Goal: Task Accomplishment & Management: Manage account settings

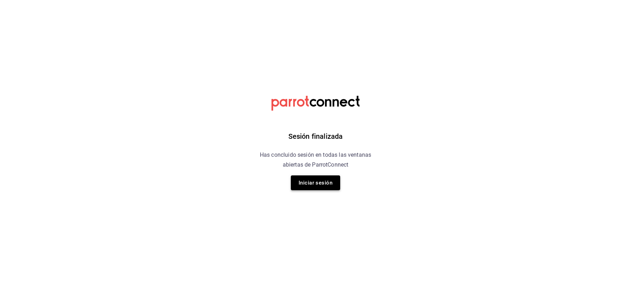
click at [321, 190] on button "Iniciar sesión" at bounding box center [315, 182] width 49 height 15
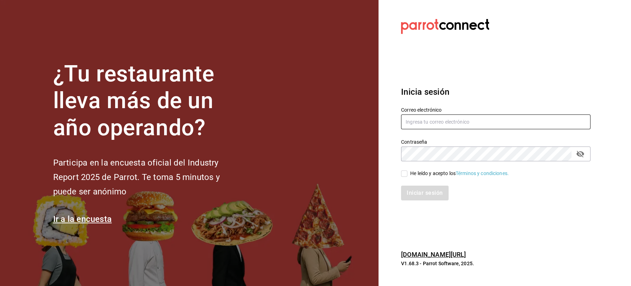
click at [440, 120] on input "text" at bounding box center [495, 121] width 189 height 15
type input "[EMAIL_ADDRESS][DOMAIN_NAME]"
click at [403, 176] on input "He leído y acepto los Términos y condiciones." at bounding box center [404, 173] width 6 height 6
checkbox input "true"
click at [414, 193] on button "Iniciar sesión" at bounding box center [425, 193] width 48 height 15
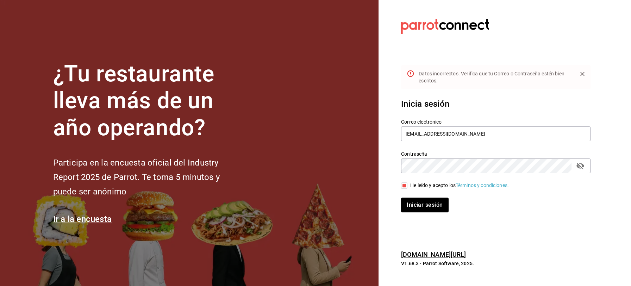
click at [580, 168] on icon "passwordField" at bounding box center [580, 166] width 8 height 8
click at [401, 198] on button "Iniciar sesión" at bounding box center [424, 205] width 47 height 15
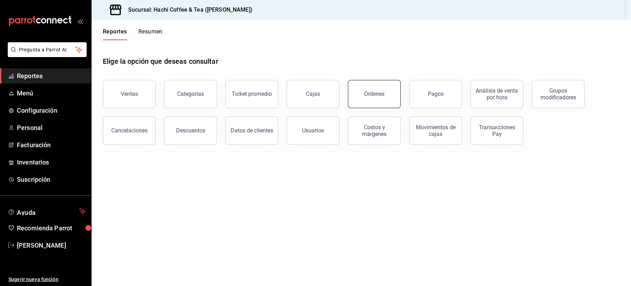
click at [376, 95] on div "Órdenes" at bounding box center [374, 94] width 20 height 7
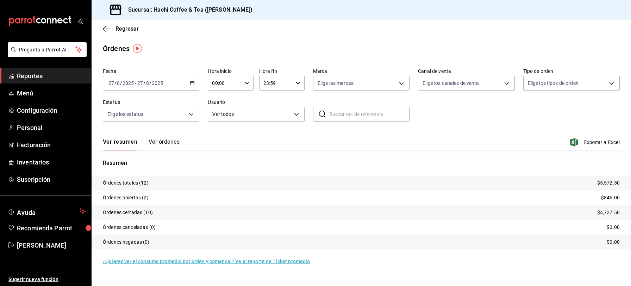
click at [54, 76] on span "Reportes" at bounding box center [51, 76] width 69 height 10
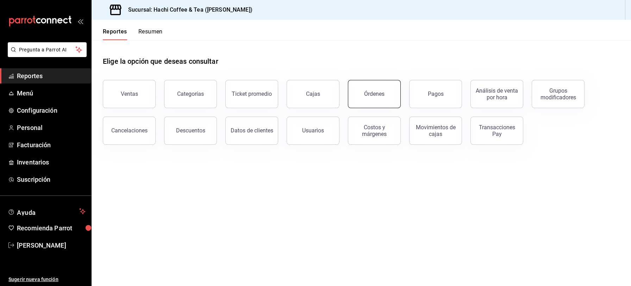
click at [379, 96] on div "Órdenes" at bounding box center [374, 94] width 20 height 7
